Goal: Task Accomplishment & Management: Manage account settings

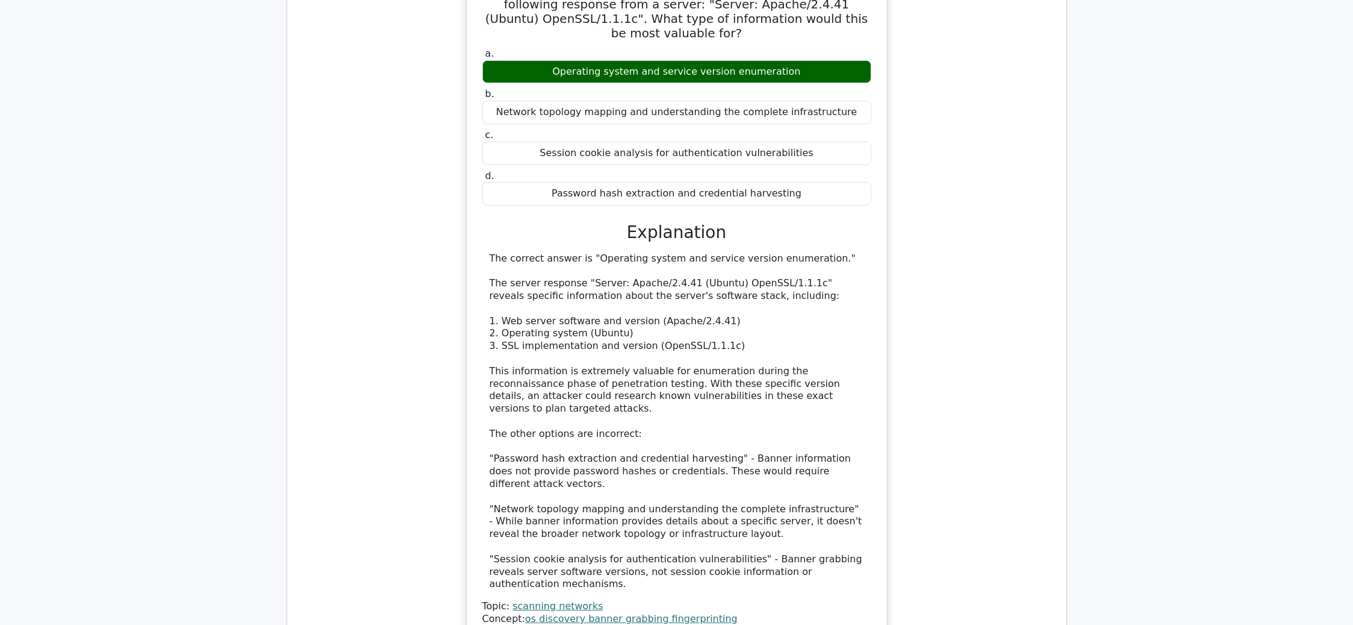
scroll to position [688, 0]
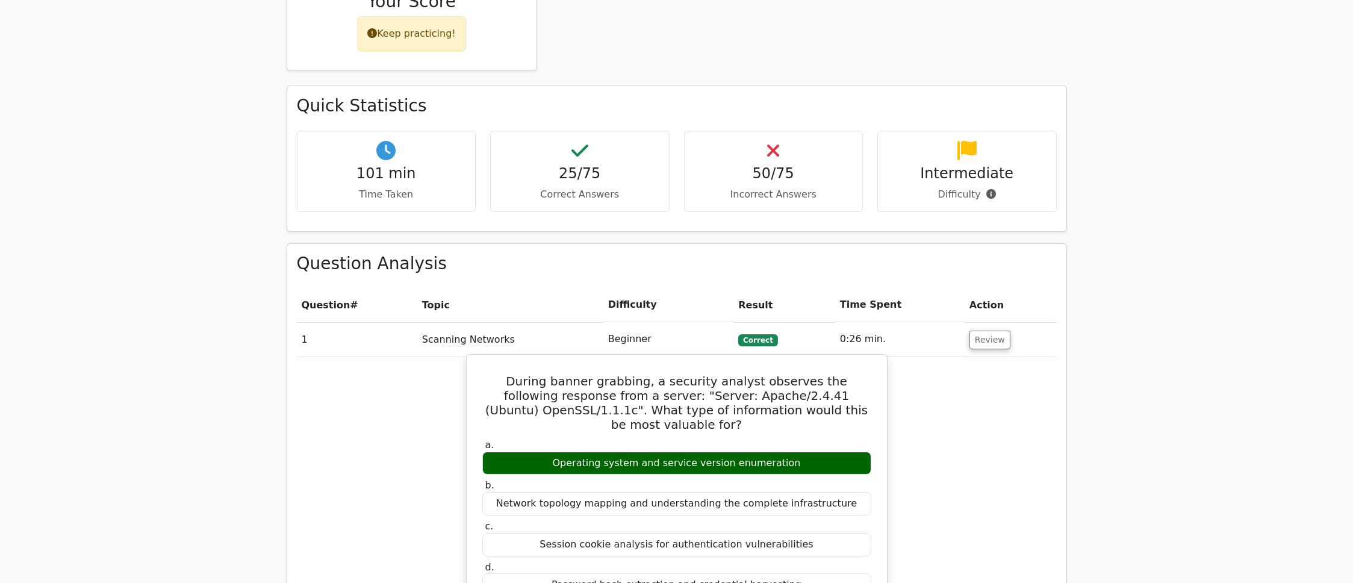
scroll to position [292, 0]
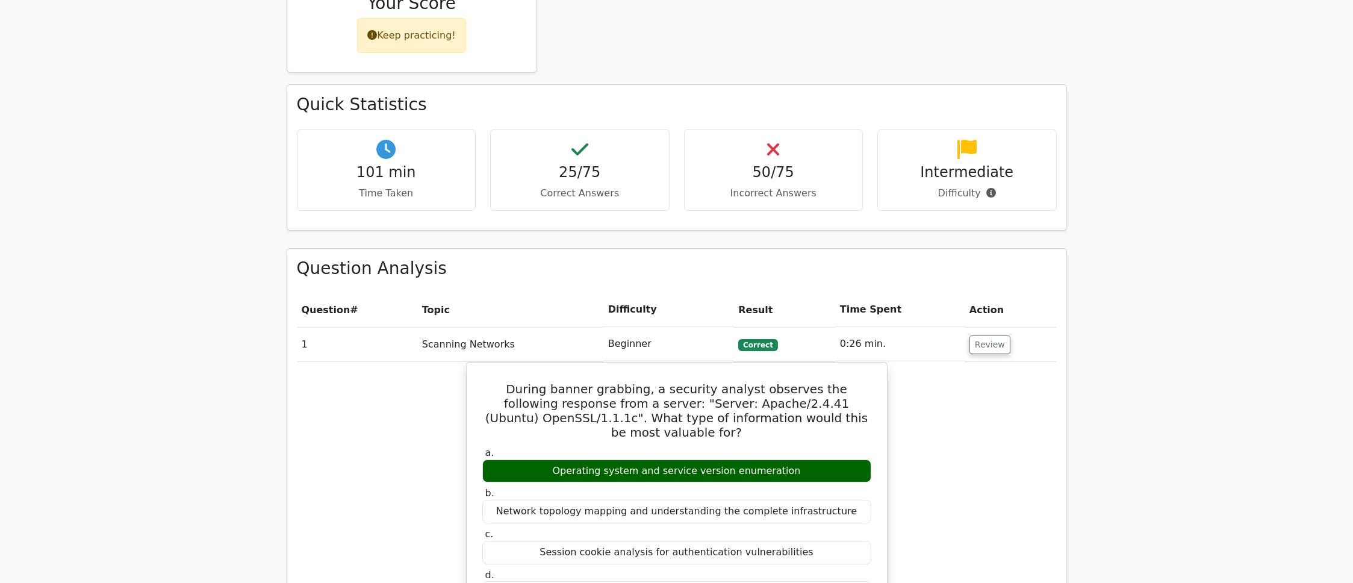
click at [1003, 184] on div "Intermediate Difficulty" at bounding box center [967, 170] width 179 height 81
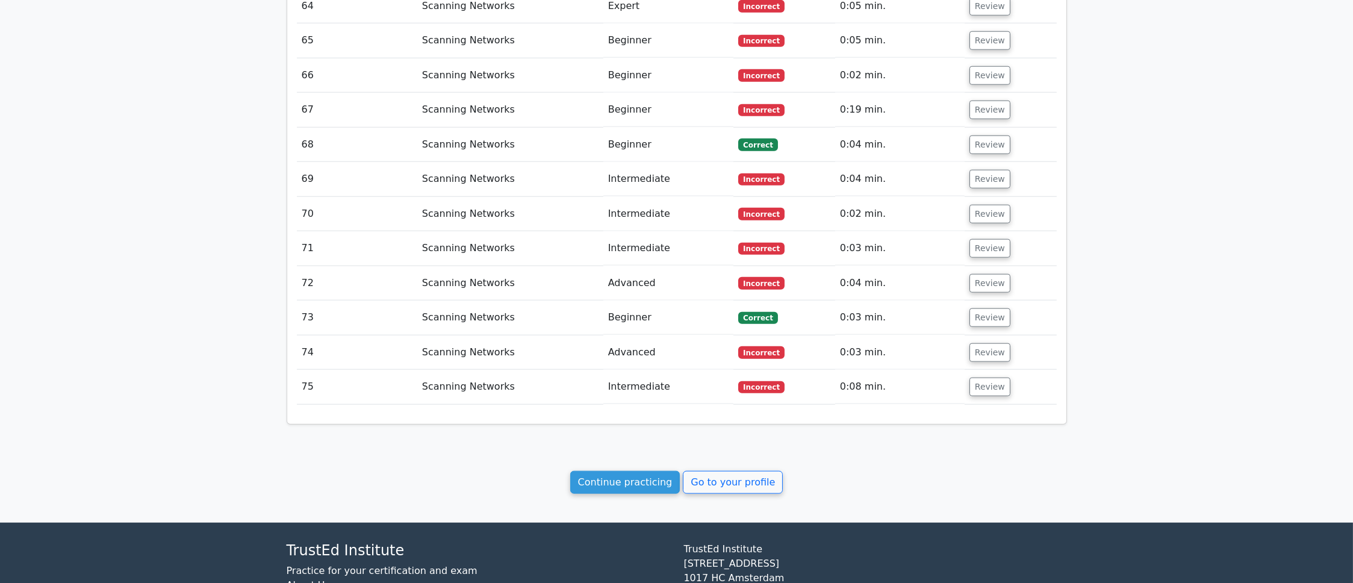
scroll to position [3605, 0]
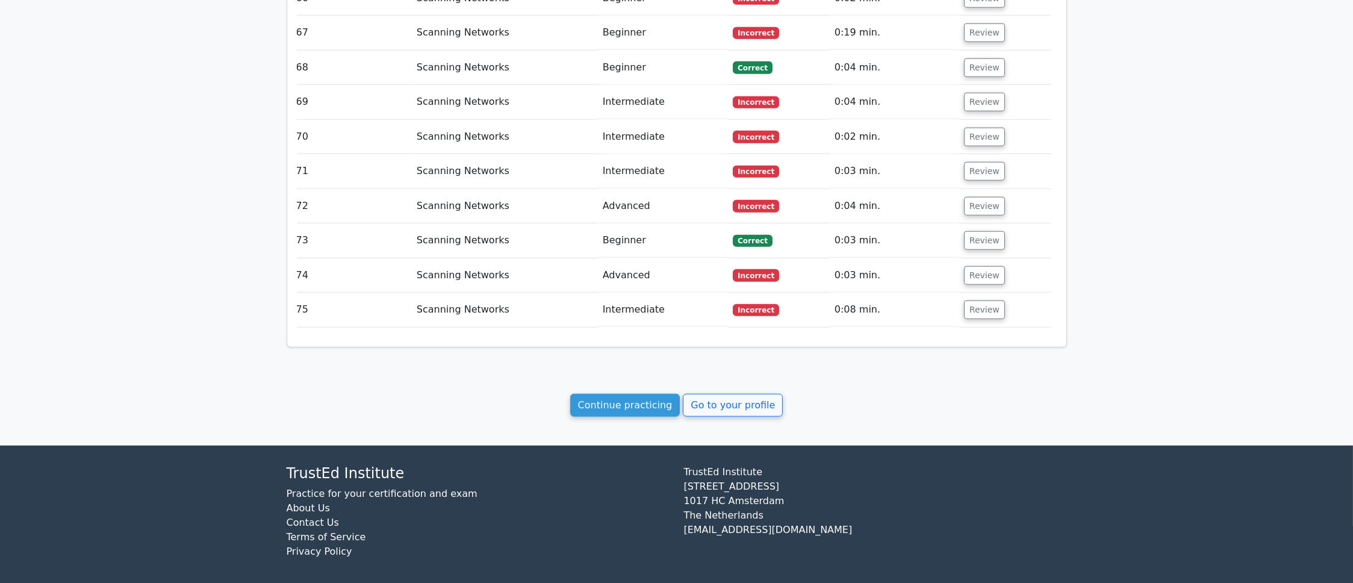
scroll to position [0, 7]
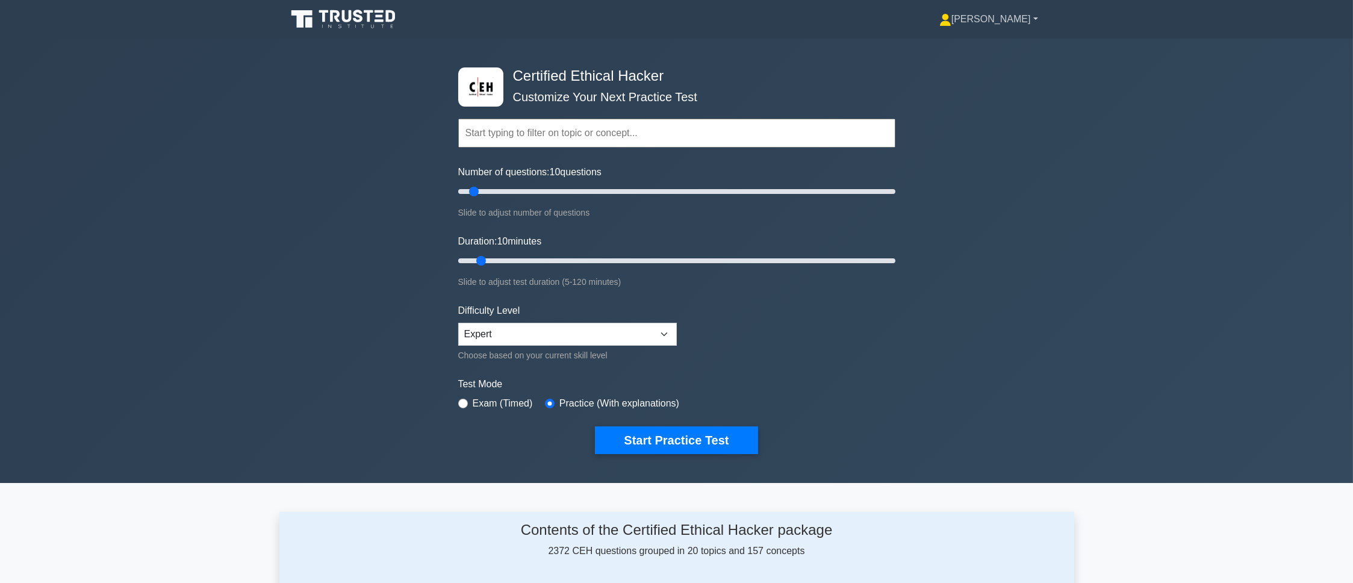
click at [999, 21] on link "[PERSON_NAME]" at bounding box center [989, 19] width 157 height 24
click at [989, 72] on link "Settings" at bounding box center [958, 66] width 95 height 19
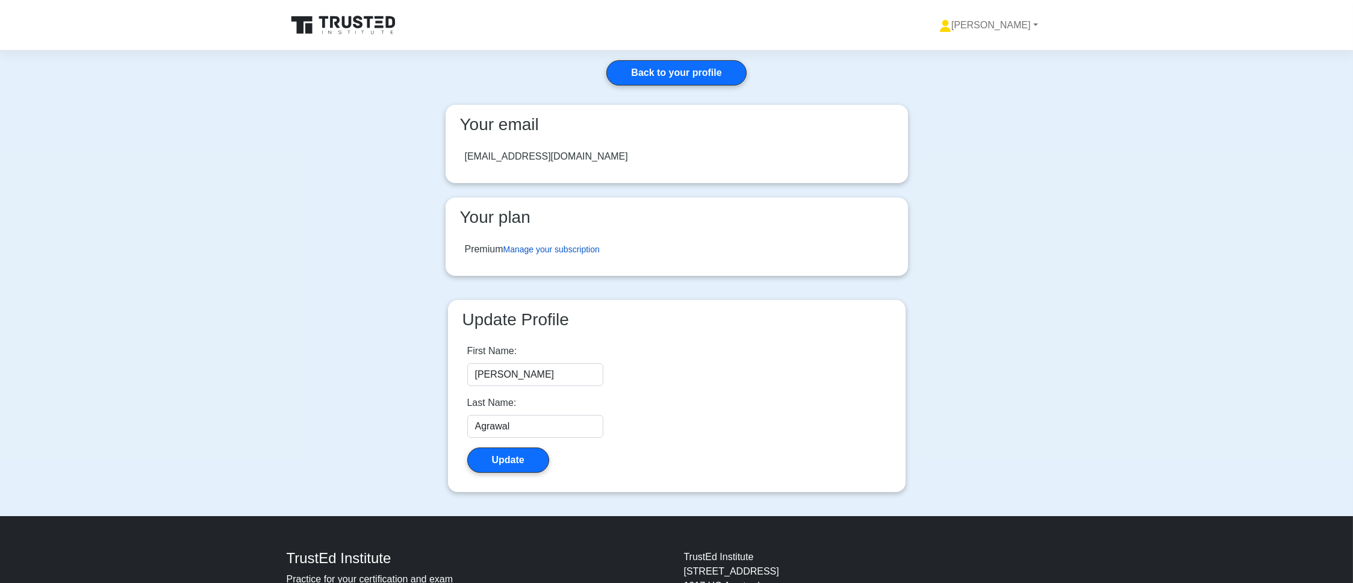
click at [579, 248] on link "Manage your subscription" at bounding box center [552, 250] width 96 height 10
